Goal: Task Accomplishment & Management: Manage account settings

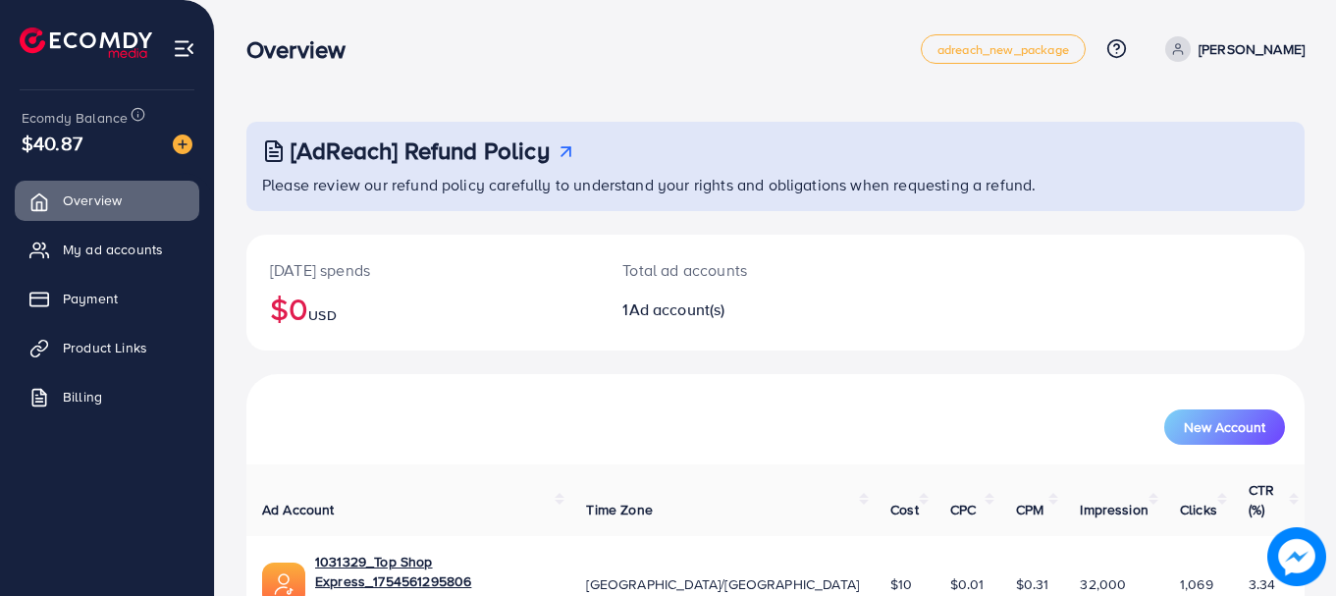
scroll to position [80, 0]
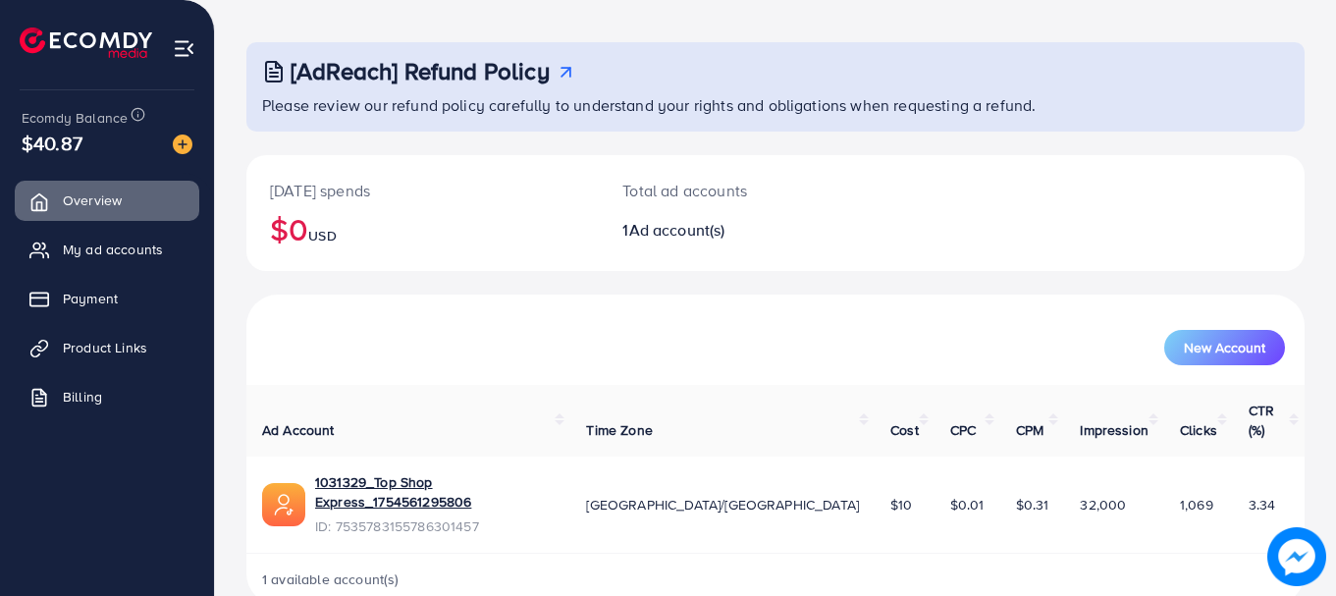
click at [153, 272] on ul "Overview My ad accounts Payment Product Links Billing" at bounding box center [107, 305] width 214 height 264
click at [153, 255] on span "My ad accounts" at bounding box center [118, 249] width 100 height 20
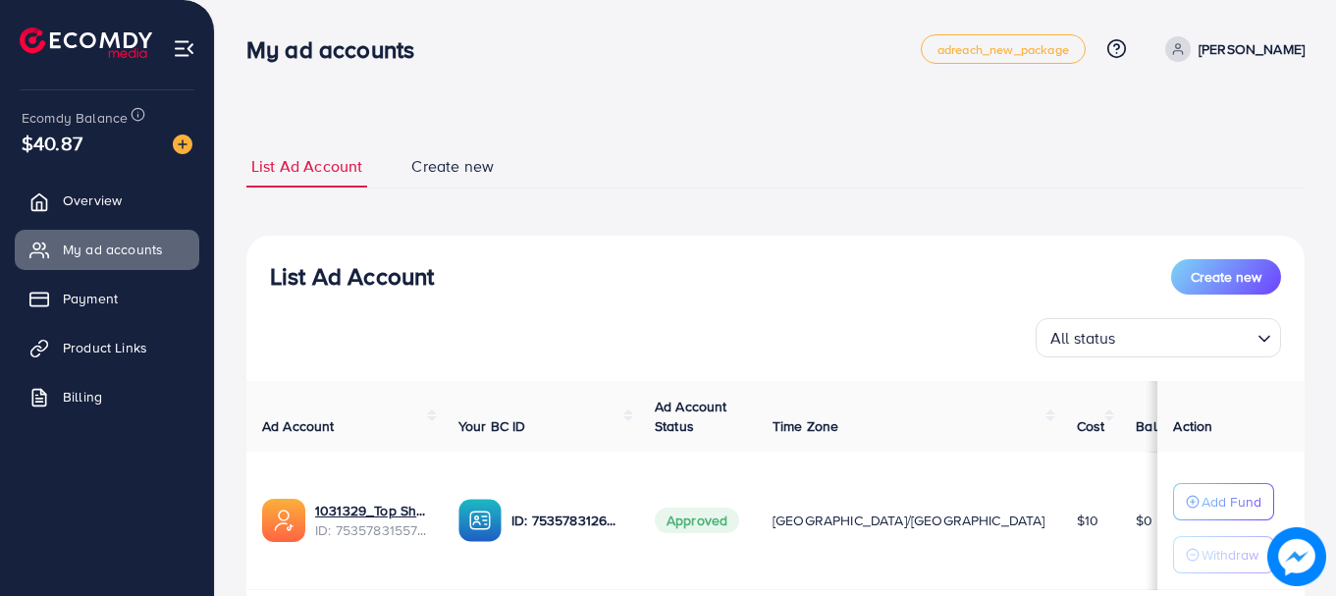
scroll to position [98, 0]
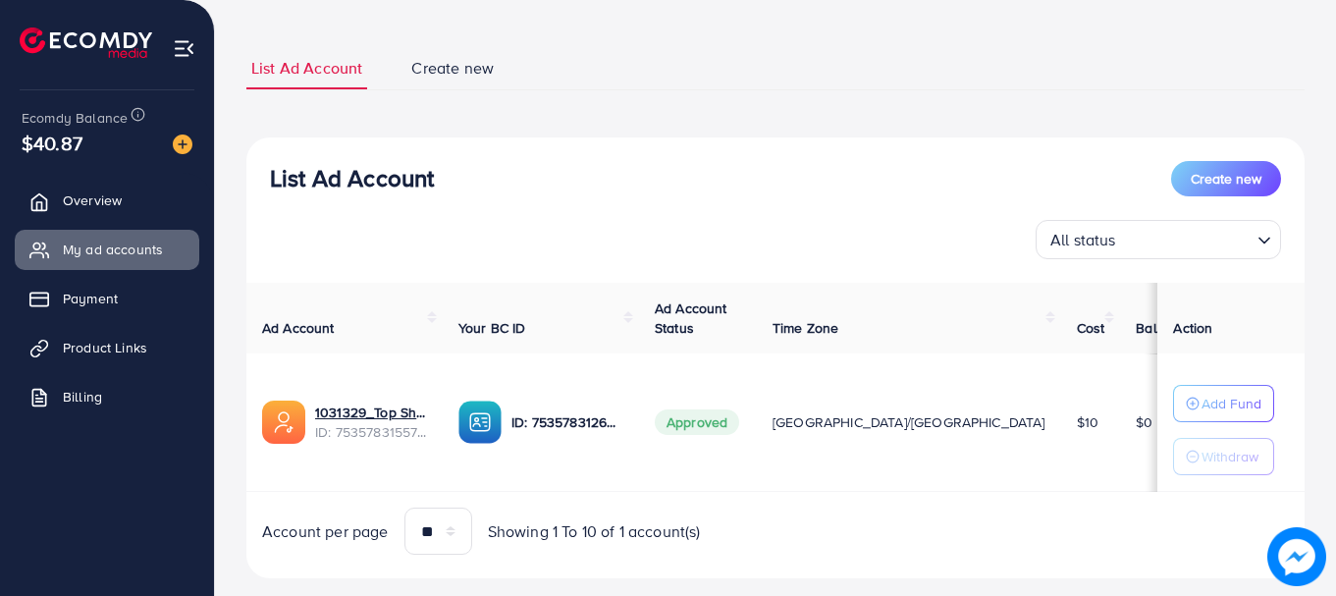
click at [1077, 423] on span "$10" at bounding box center [1088, 422] width 22 height 20
click at [1061, 480] on td "$10" at bounding box center [1091, 422] width 60 height 138
click at [141, 210] on link "Overview" at bounding box center [107, 200] width 185 height 39
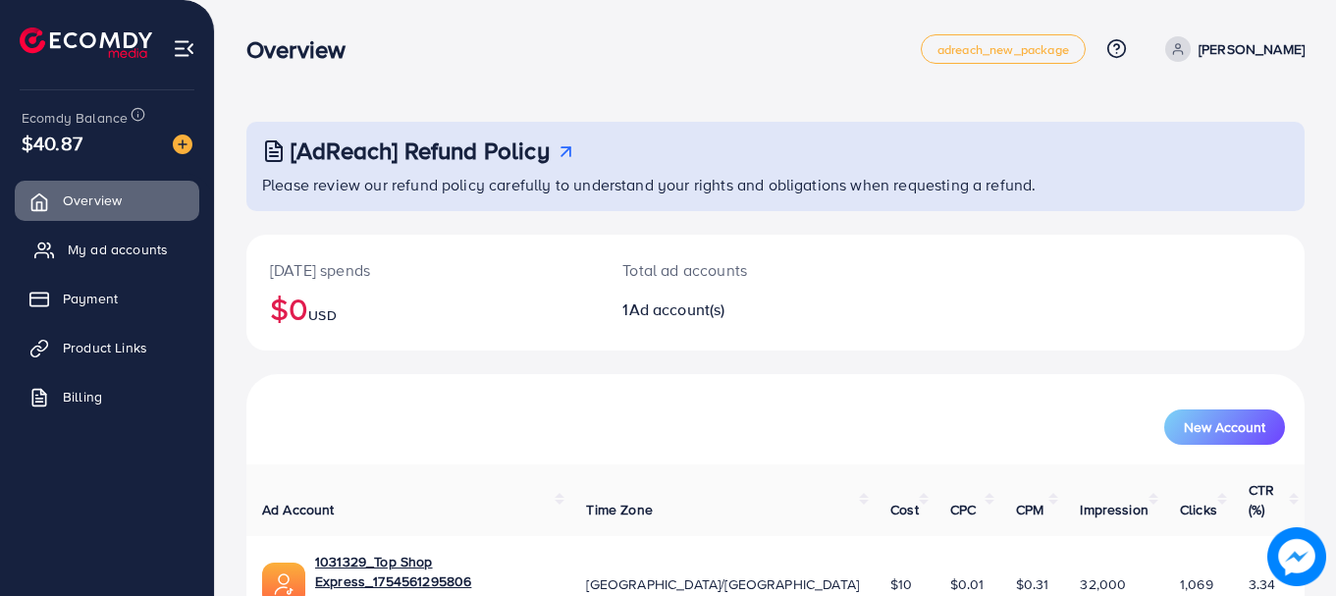
click at [139, 247] on span "My ad accounts" at bounding box center [118, 249] width 100 height 20
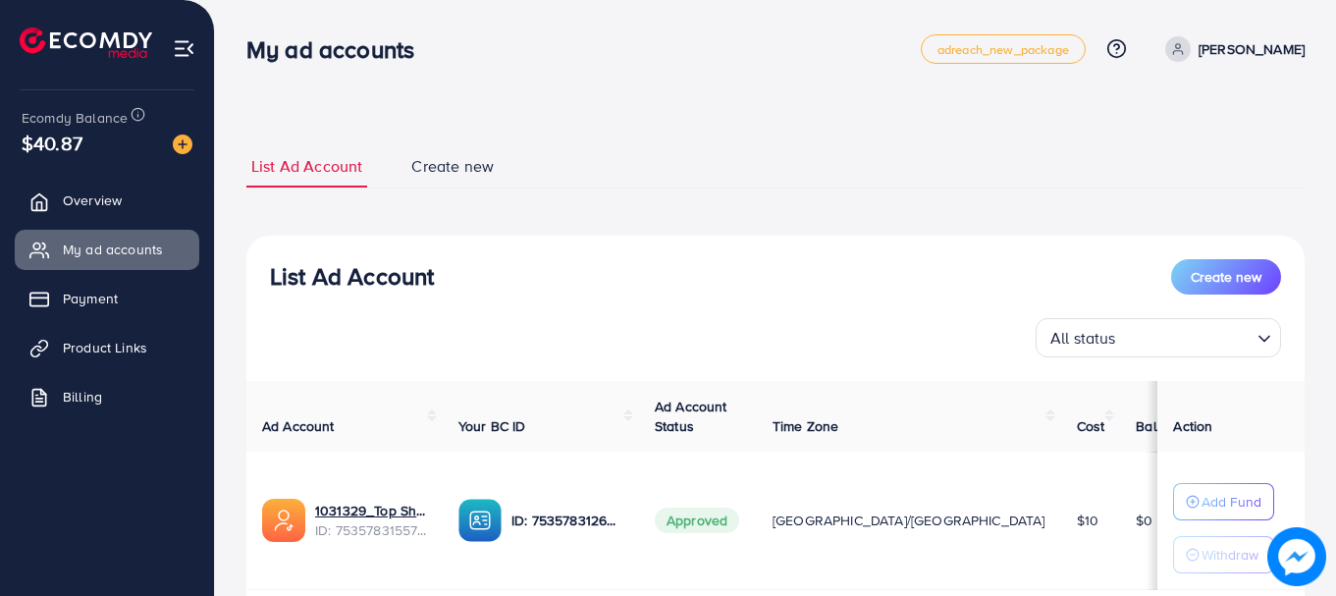
scroll to position [98, 0]
